Goal: Task Accomplishment & Management: Manage account settings

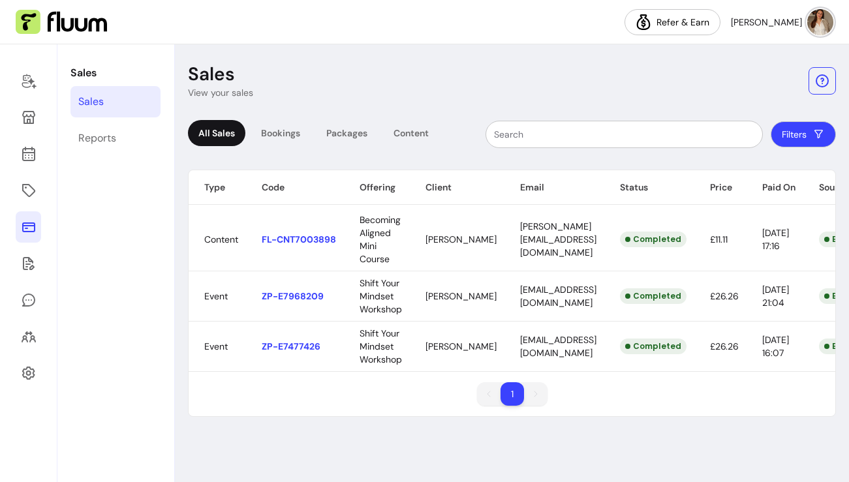
click at [817, 20] on img at bounding box center [821, 22] width 26 height 26
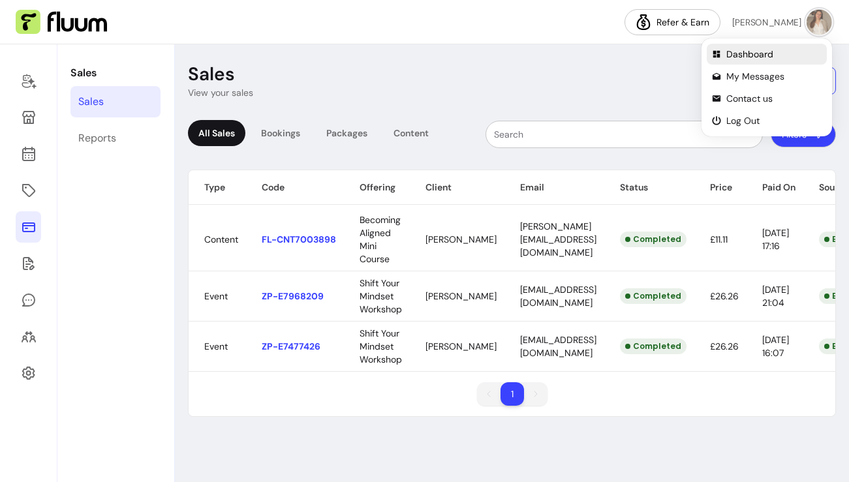
click at [735, 54] on span "Dashboard" at bounding box center [774, 54] width 95 height 13
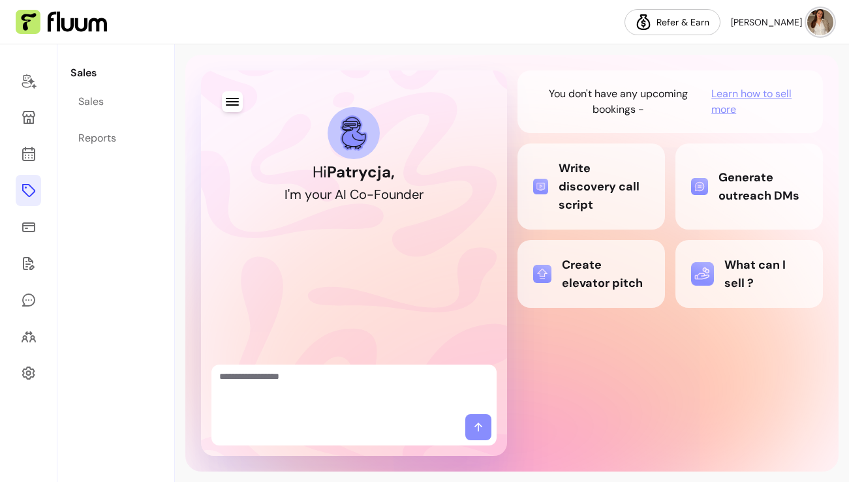
click at [35, 195] on icon at bounding box center [29, 191] width 16 height 16
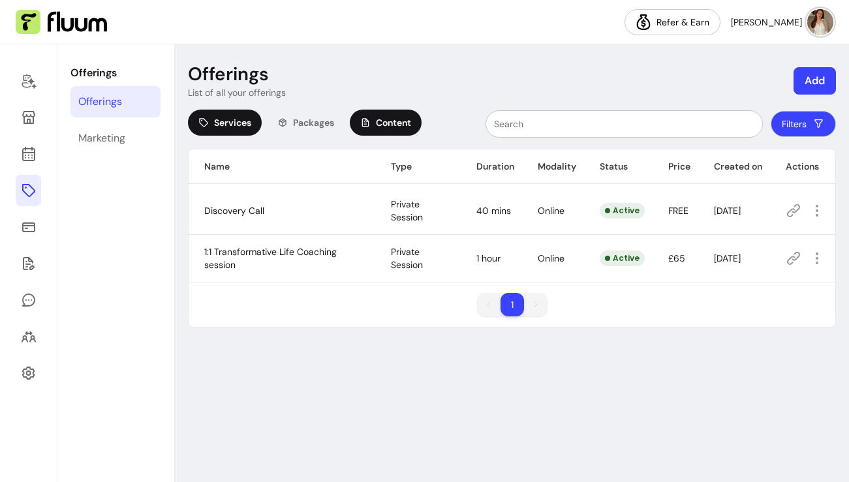
click at [411, 119] on span "Content" at bounding box center [393, 122] width 35 height 13
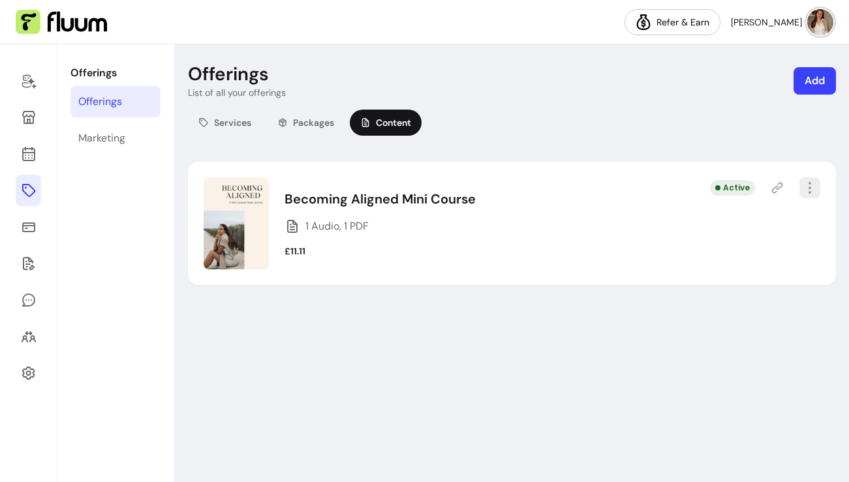
click at [813, 190] on icon "button" at bounding box center [810, 188] width 16 height 16
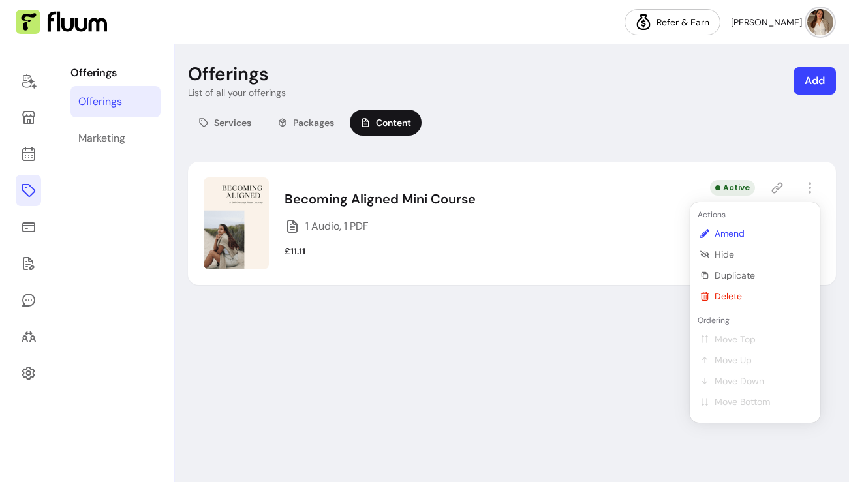
click at [738, 235] on span "Amend" at bounding box center [762, 233] width 95 height 13
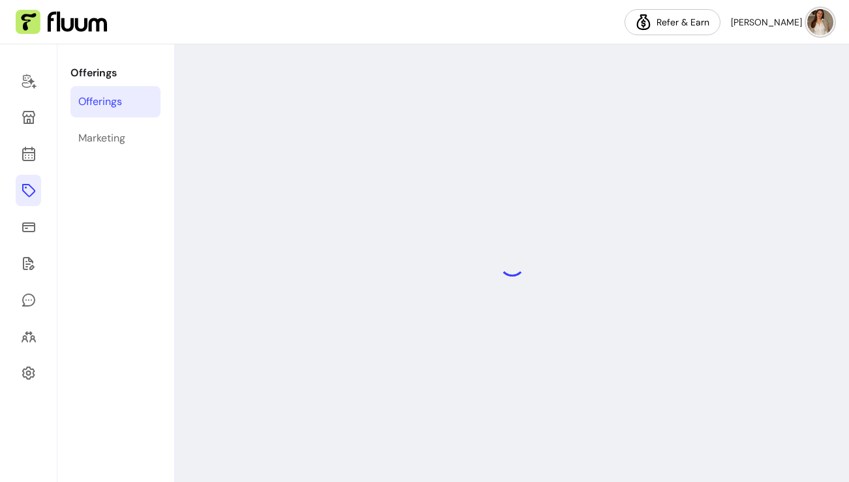
select select "***"
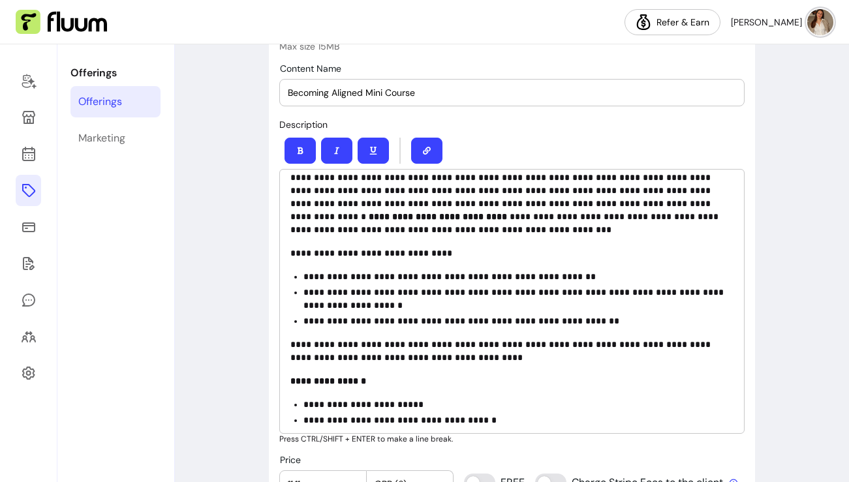
scroll to position [114, 0]
